Goal: Transaction & Acquisition: Purchase product/service

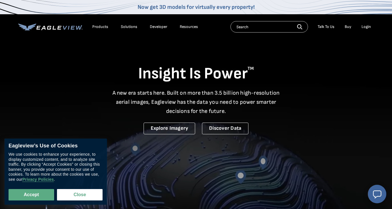
click at [366, 28] on div "Login" at bounding box center [366, 26] width 9 height 5
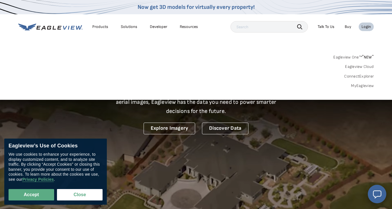
click at [358, 86] on link "MyEagleview" at bounding box center [362, 85] width 23 height 5
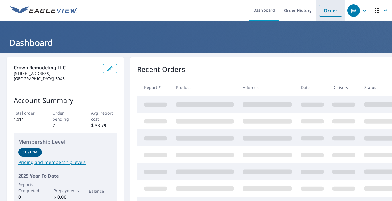
click at [331, 7] on link "Order" at bounding box center [330, 11] width 23 height 12
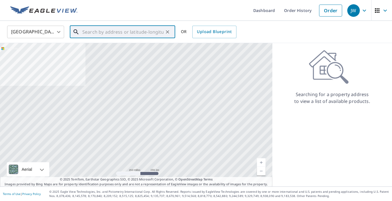
click at [87, 32] on input "text" at bounding box center [122, 32] width 81 height 16
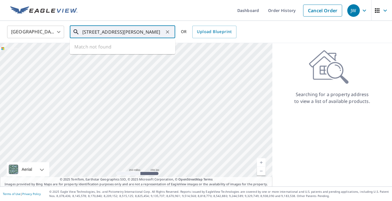
type input "[STREET_ADDRESS][PERSON_NAME]"
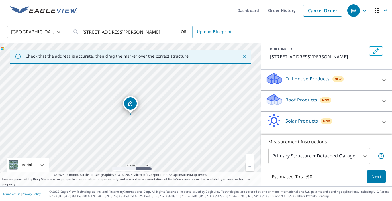
scroll to position [33, 0]
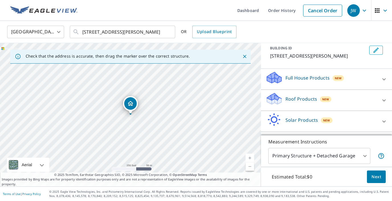
click at [275, 100] on icon at bounding box center [274, 96] width 15 height 7
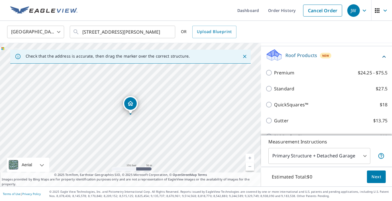
scroll to position [77, 0]
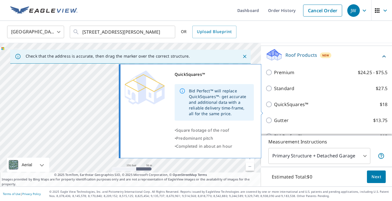
click at [270, 108] on input "QuickSquares™ $18" at bounding box center [270, 104] width 9 height 7
checkbox input "true"
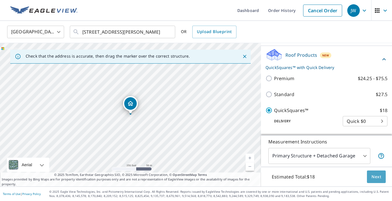
click at [376, 179] on span "Next" at bounding box center [377, 176] width 10 height 7
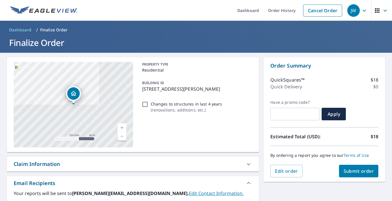
click at [360, 171] on span "Submit order" at bounding box center [359, 171] width 30 height 6
checkbox input "true"
